Goal: Find specific page/section: Find specific page/section

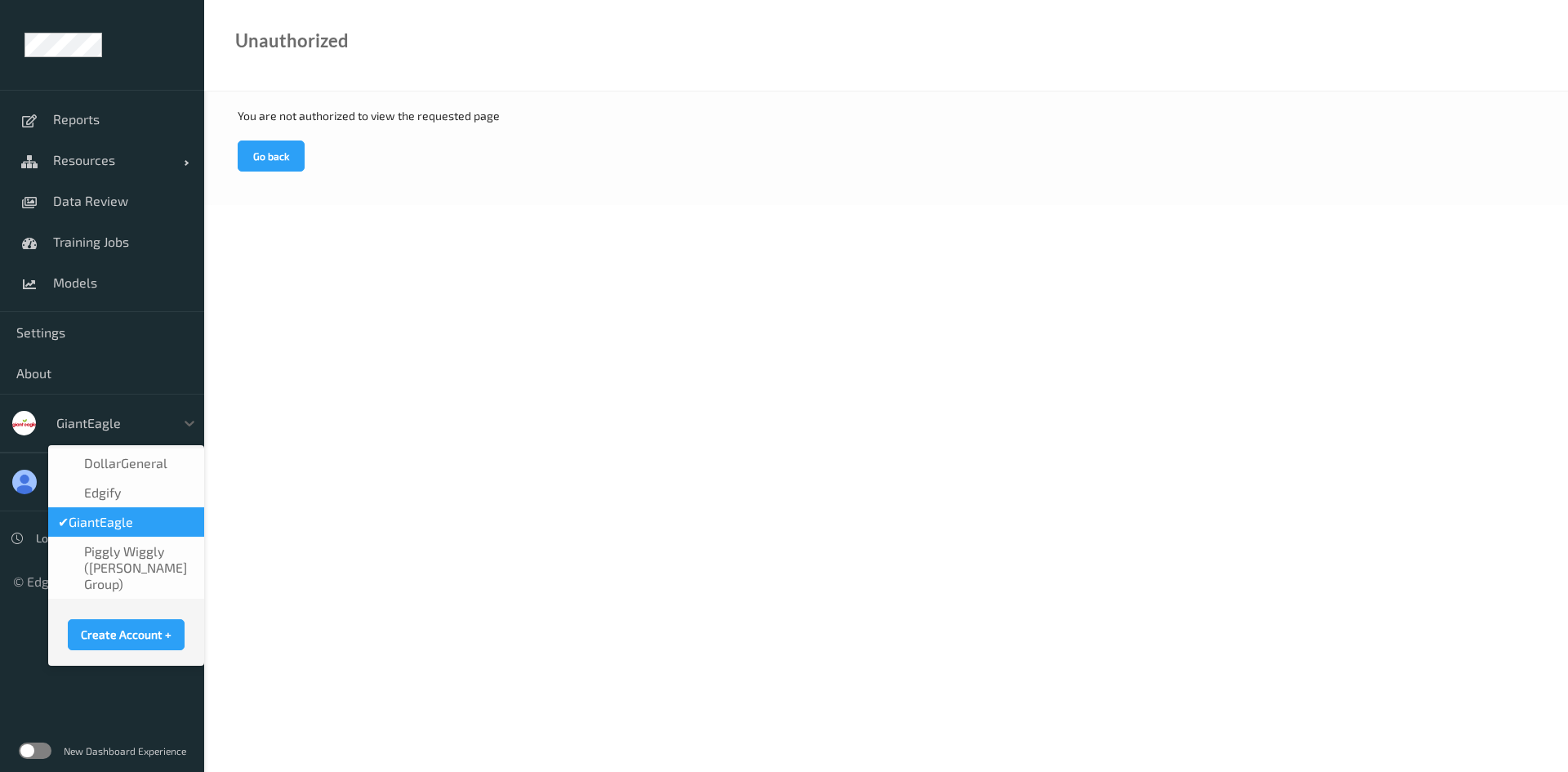
click at [82, 430] on div at bounding box center [111, 423] width 111 height 20
click at [103, 464] on span "DollarGeneral" at bounding box center [125, 463] width 83 height 16
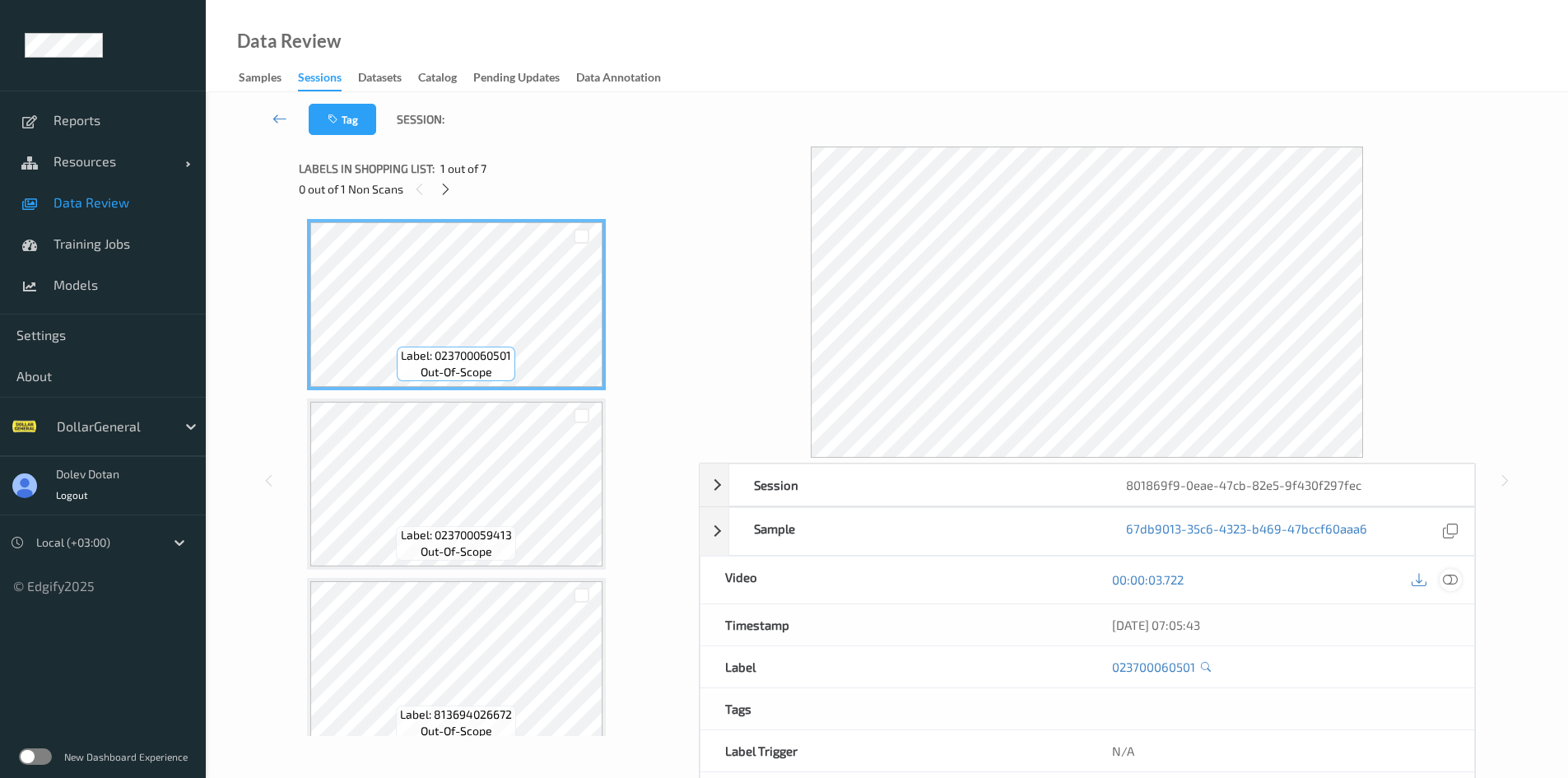
click at [1450, 577] on icon at bounding box center [1450, 579] width 15 height 15
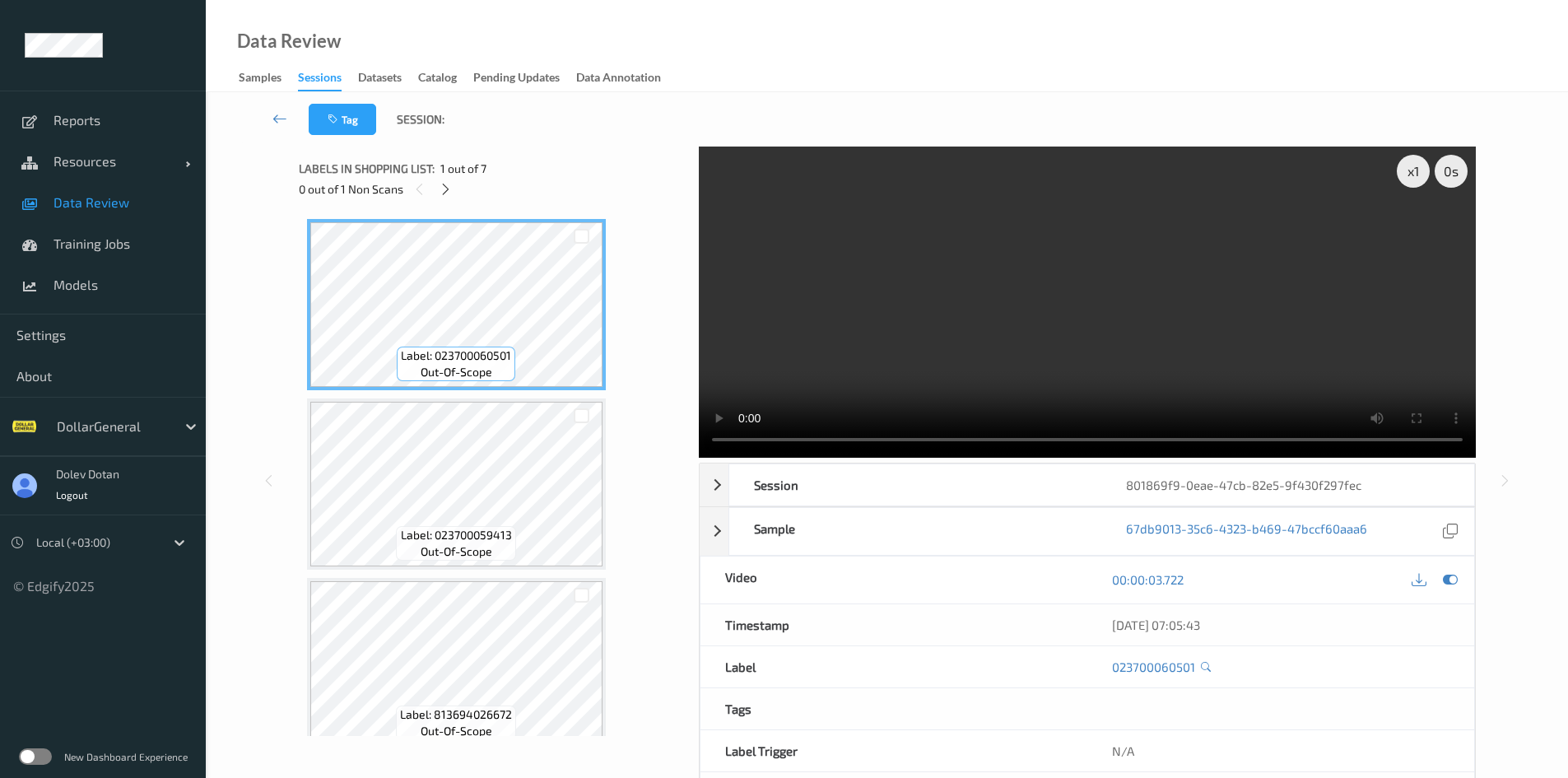
click at [41, 762] on label at bounding box center [35, 756] width 33 height 16
